Goal: Navigation & Orientation: Understand site structure

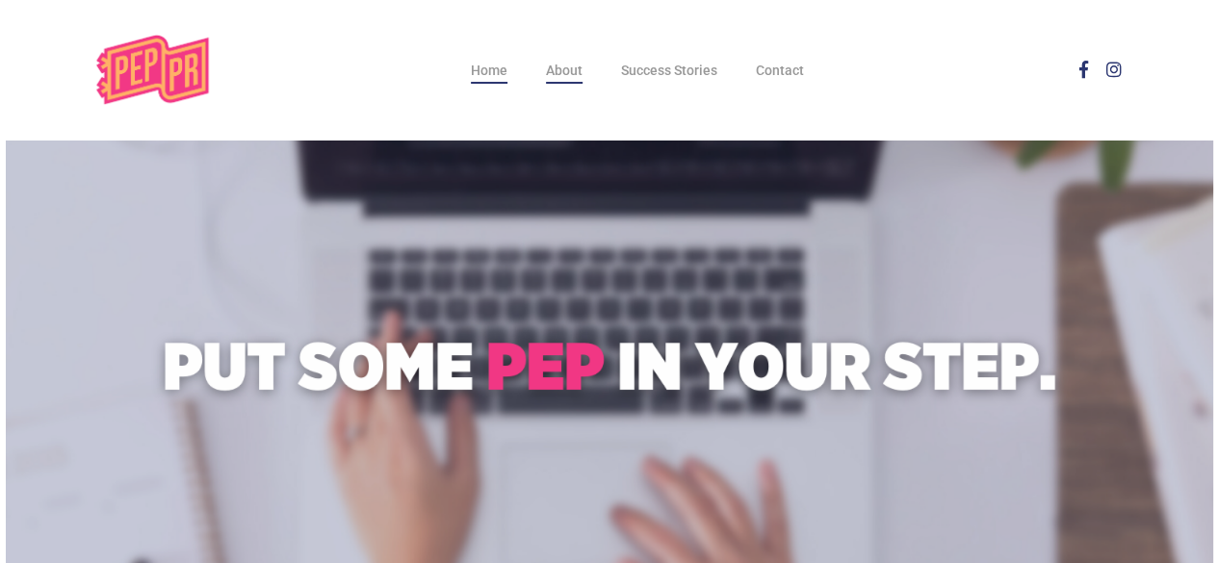
click at [564, 78] on span "About" at bounding box center [564, 70] width 37 height 15
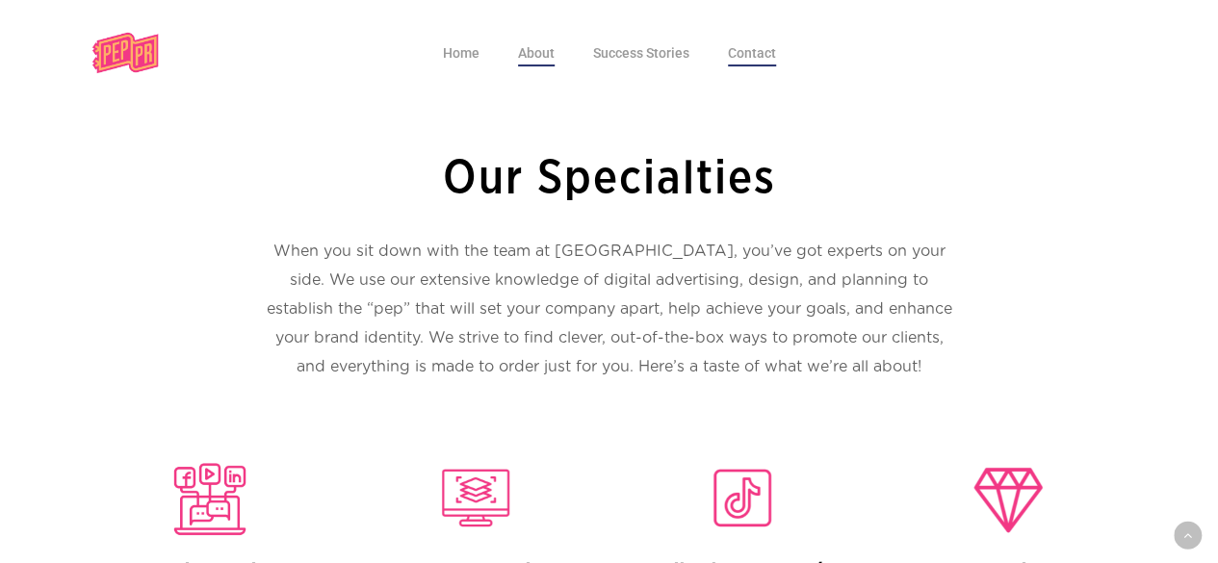
scroll to position [4638, 0]
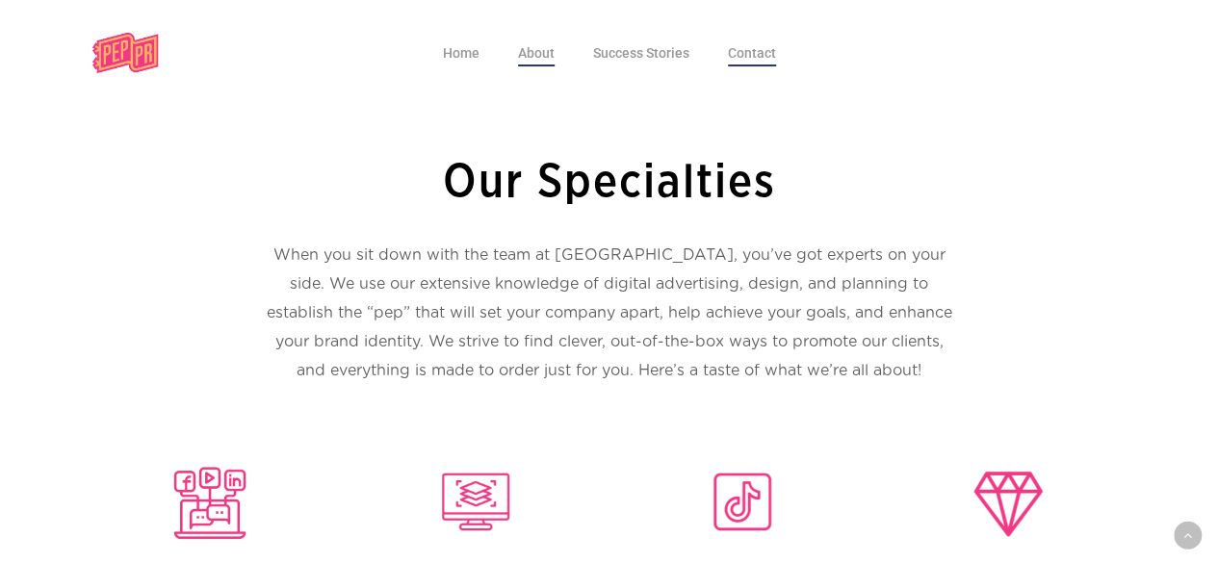
click at [755, 55] on span "Contact" at bounding box center [752, 52] width 48 height 15
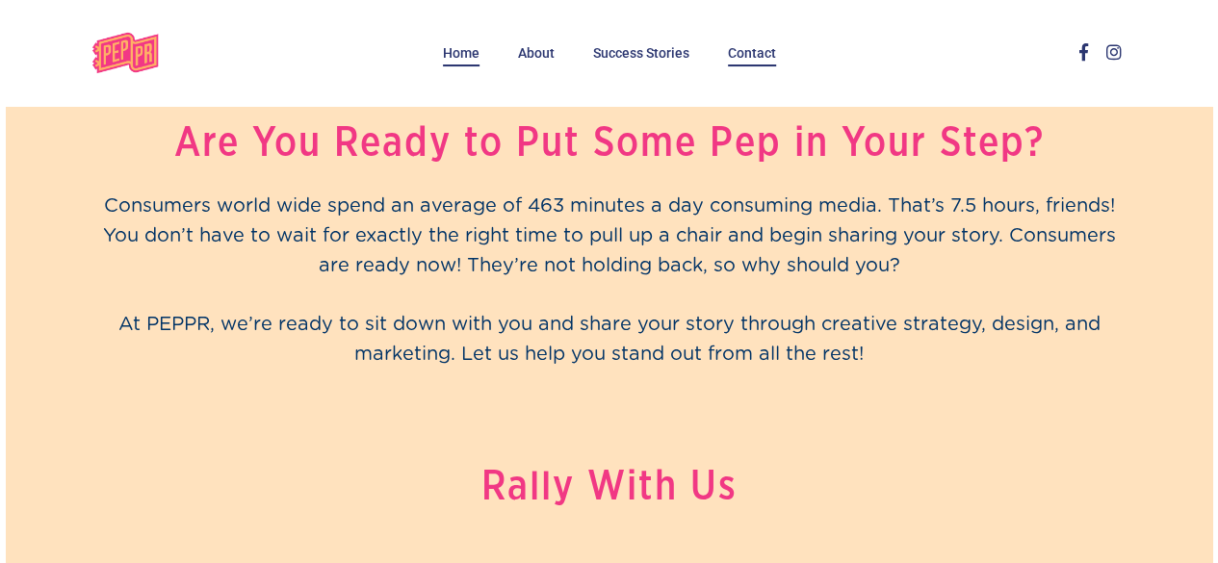
click at [453, 59] on span "Home" at bounding box center [461, 52] width 37 height 15
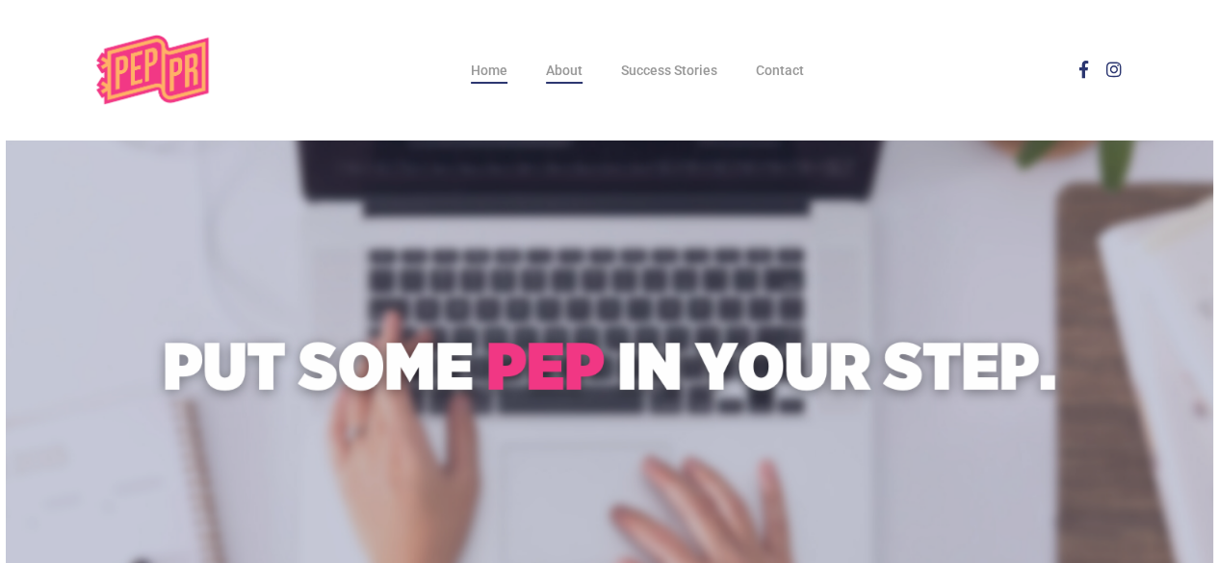
click at [569, 67] on span "About" at bounding box center [564, 70] width 37 height 15
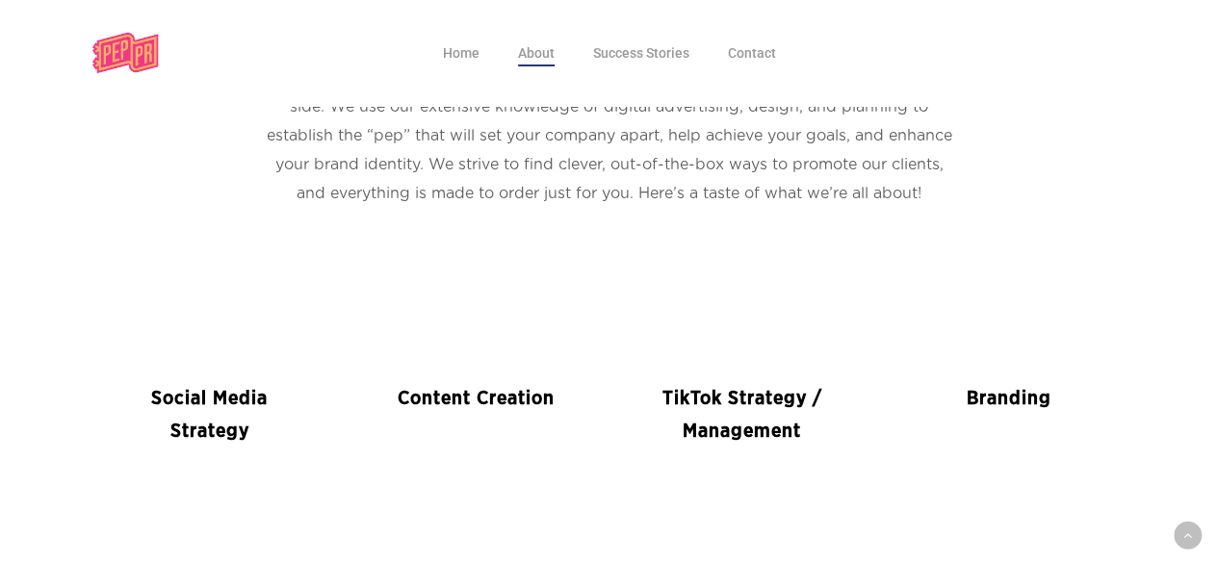
scroll to position [4813, 0]
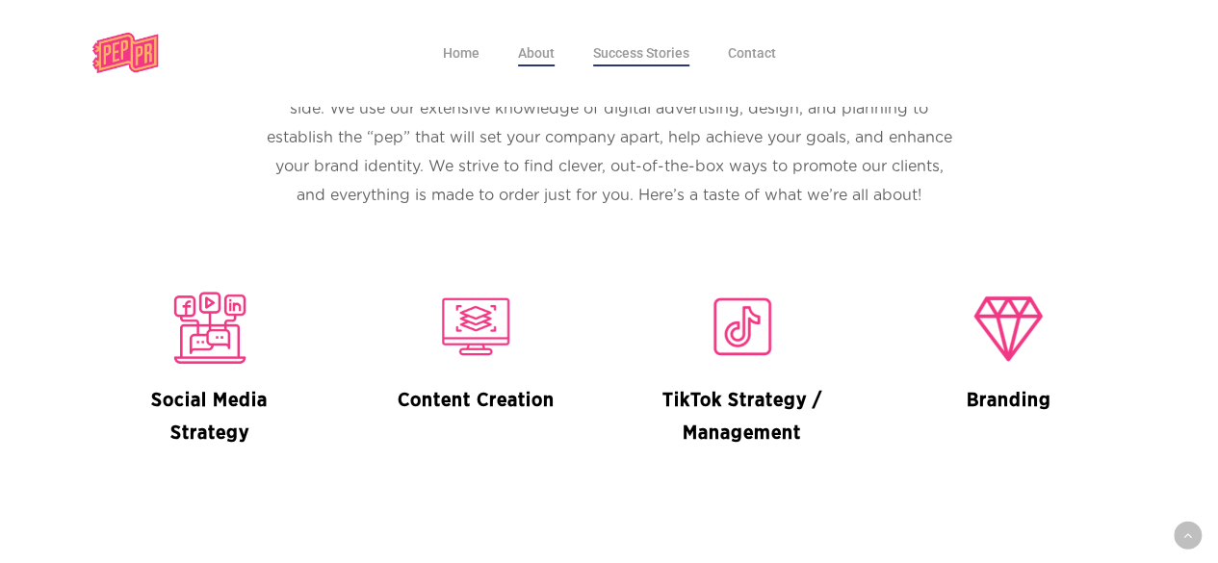
click at [635, 57] on span "Success Stories" at bounding box center [641, 52] width 96 height 15
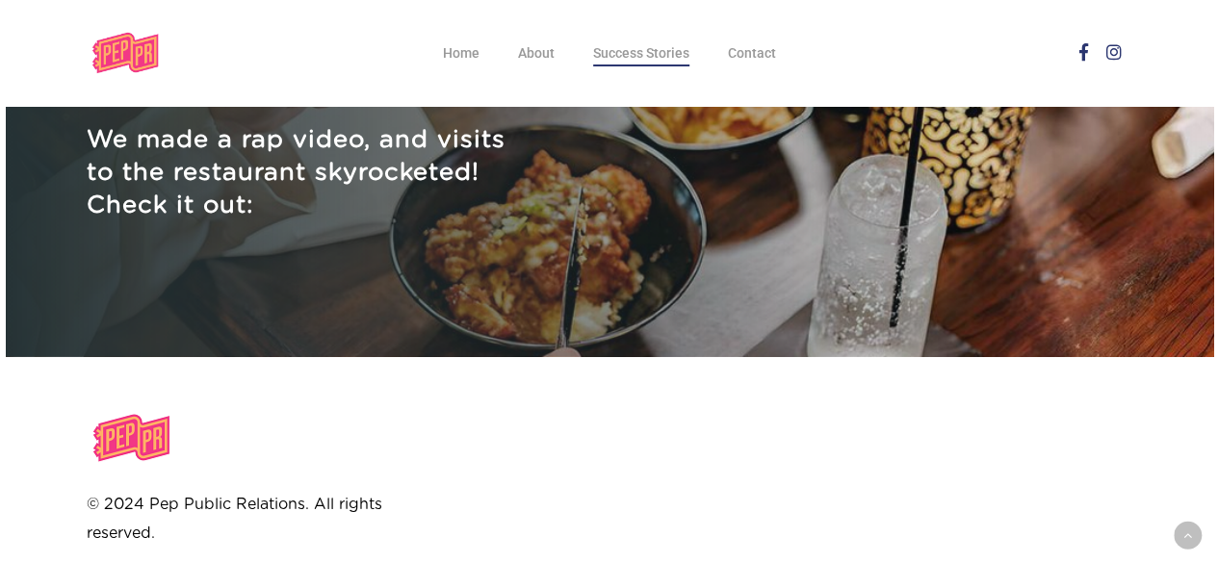
scroll to position [3337, 0]
